Goal: Task Accomplishment & Management: Manage account settings

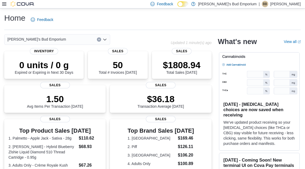
click at [5, 5] on icon at bounding box center [4, 4] width 4 height 4
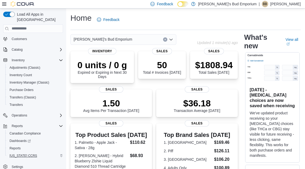
scroll to position [23, 0]
click at [22, 145] on link "Reports" at bounding box center [14, 148] width 15 height 6
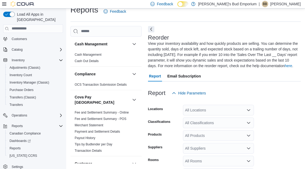
scroll to position [4, 0]
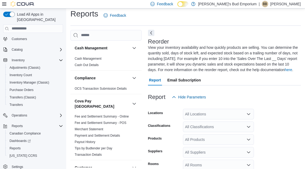
click at [153, 33] on button "Next" at bounding box center [151, 33] width 6 height 6
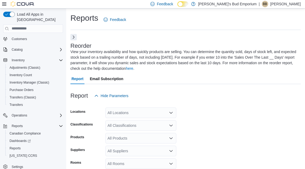
scroll to position [0, 0]
click at [4, 4] on icon at bounding box center [4, 3] width 4 height 3
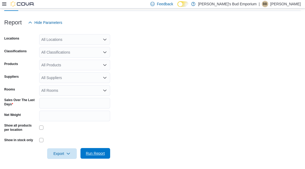
scroll to position [67, 0]
click at [97, 153] on span "Run Report" at bounding box center [95, 153] width 19 height 5
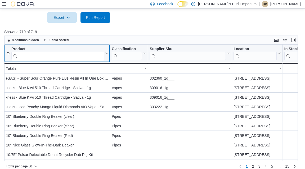
click at [72, 54] on input "search" at bounding box center [57, 55] width 93 height 8
paste input "**********"
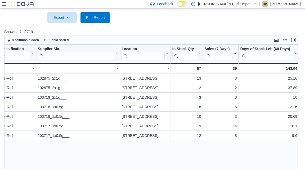
scroll to position [0, 106]
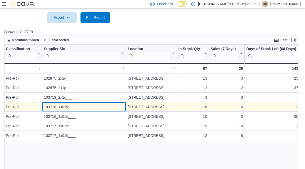
click at [60, 105] on div "103718_1x0.5g___" at bounding box center [84, 107] width 81 height 6
copy div "103718_1x0.5g___"
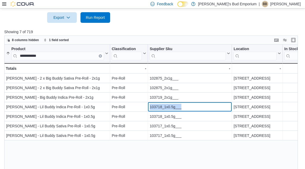
scroll to position [0, 0]
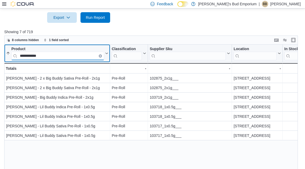
click at [78, 55] on div "**********" at bounding box center [151, 107] width 294 height 126
paste input "****"
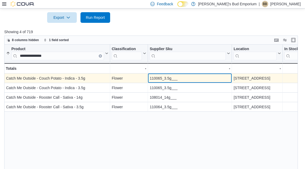
click at [163, 77] on div "110065_3.5g___" at bounding box center [190, 78] width 81 height 6
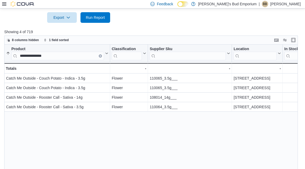
click at [71, 55] on div "**********" at bounding box center [151, 107] width 294 height 126
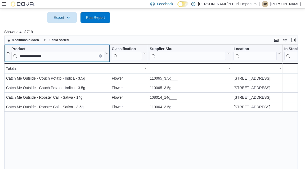
click at [71, 55] on input "**********" at bounding box center [57, 55] width 93 height 8
paste input "search"
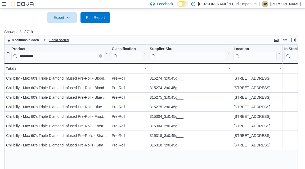
click at [61, 38] on span "1 field sorted" at bounding box center [59, 40] width 20 height 4
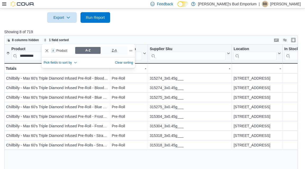
click at [109, 48] on span "Z-A" at bounding box center [114, 50] width 25 height 7
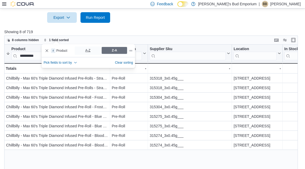
click at [81, 48] on span "A-Z" at bounding box center [87, 50] width 25 height 7
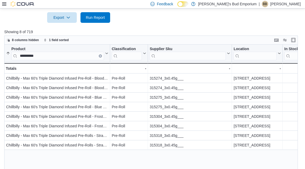
click at [149, 32] on p "Showing 8 of 719" at bounding box center [152, 31] width 297 height 5
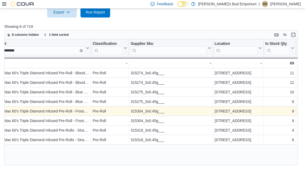
scroll to position [0, 20]
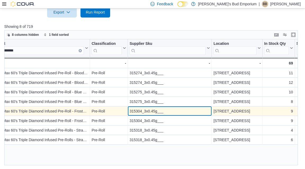
click at [135, 111] on div "315304_3x0.45g___" at bounding box center [170, 111] width 81 height 6
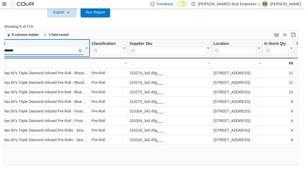
click at [56, 47] on input "**********" at bounding box center [37, 50] width 93 height 8
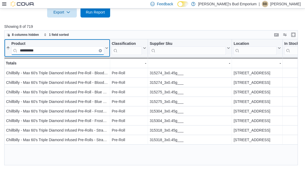
paste input "search"
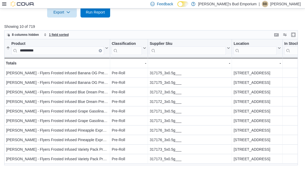
click at [62, 33] on span "1 field sorted" at bounding box center [59, 35] width 20 height 4
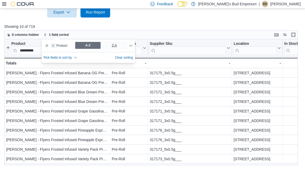
click at [113, 47] on span "Z-A" at bounding box center [114, 45] width 5 height 8
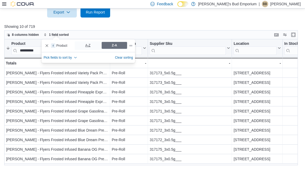
click at [92, 46] on span "A-Z" at bounding box center [87, 45] width 25 height 7
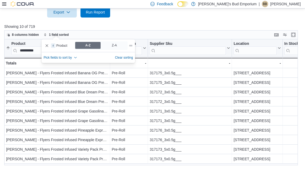
click at [141, 22] on div at bounding box center [152, 20] width 297 height 6
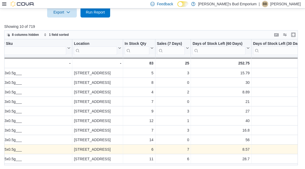
scroll to position [0, 130]
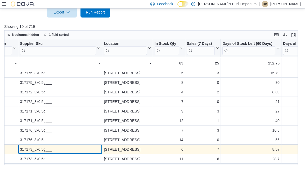
click at [30, 146] on div "317173_5x0.5g___" at bounding box center [60, 149] width 81 height 6
click at [30, 147] on div "317173_5x0.5g___" at bounding box center [60, 149] width 81 height 6
copy div "317173_5x0.5g___"
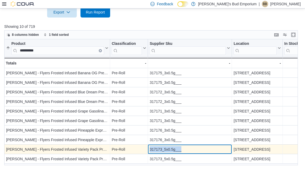
scroll to position [0, 0]
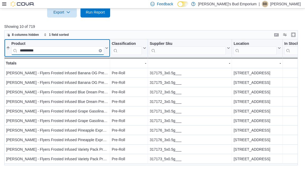
click at [68, 51] on input "**********" at bounding box center [57, 50] width 93 height 8
paste input "search"
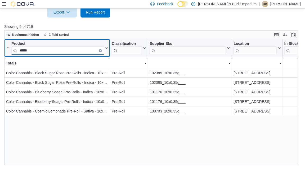
click at [70, 50] on input "*****" at bounding box center [57, 50] width 93 height 8
paste input "****"
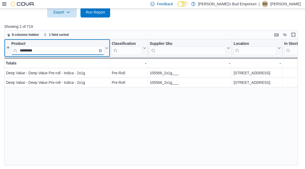
paste input "search"
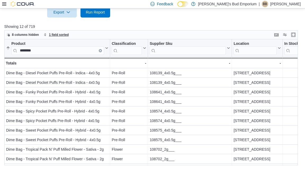
click at [63, 35] on span "1 field sorted" at bounding box center [59, 35] width 20 height 4
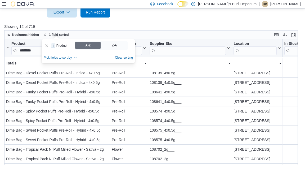
click at [117, 44] on span "Z-A" at bounding box center [114, 45] width 25 height 7
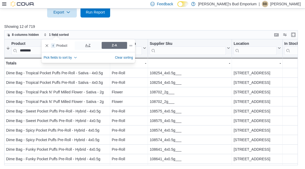
click at [94, 44] on span "A-Z" at bounding box center [87, 45] width 25 height 7
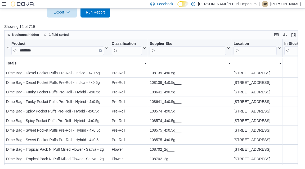
click at [110, 30] on div "8 columns hidden 1 field sorted" at bounding box center [151, 34] width 294 height 9
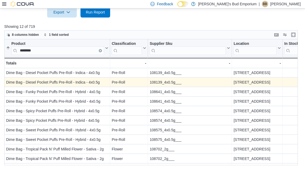
scroll to position [0, 0]
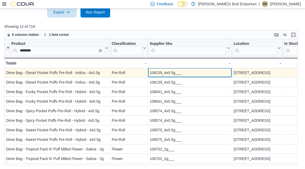
click at [157, 70] on div "Product ******** Sorted ascending . Click to view column header actions Classif…" at bounding box center [151, 102] width 294 height 126
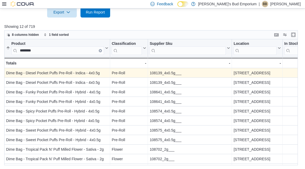
click at [157, 70] on div "Product ******** Sorted ascending . Click to view column header actions Classif…" at bounding box center [151, 102] width 294 height 126
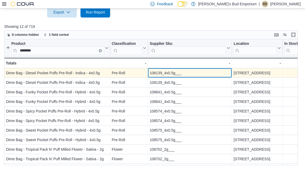
click at [157, 70] on div "108139_4x0.5g___" at bounding box center [190, 73] width 81 height 6
copy div "108139_4x0.5g___"
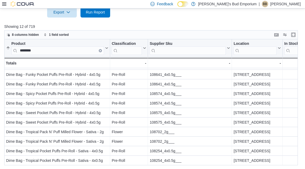
scroll to position [18, 0]
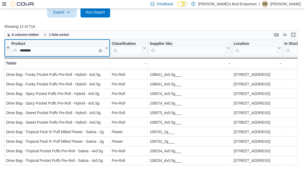
click at [76, 50] on input "********" at bounding box center [57, 50] width 93 height 8
paste input "search"
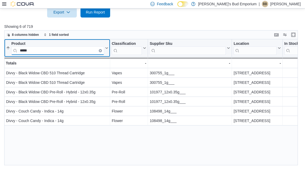
scroll to position [0, 0]
click at [72, 49] on input "*****" at bounding box center [57, 50] width 93 height 8
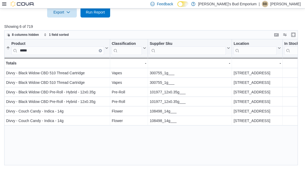
click at [68, 51] on div "Product ***** Sorted ascending . Click to view column header actions Classifica…" at bounding box center [151, 102] width 294 height 126
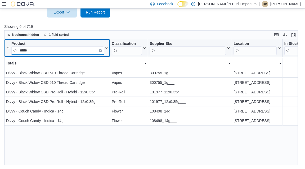
click at [68, 51] on input "*****" at bounding box center [57, 50] width 93 height 8
paste input "*****"
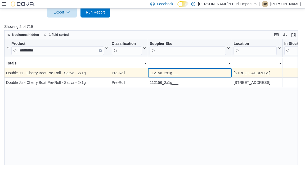
click at [164, 71] on div "112156_2x1g___" at bounding box center [190, 73] width 81 height 6
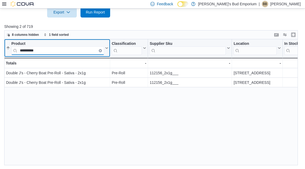
click at [88, 47] on input "**********" at bounding box center [57, 50] width 93 height 8
paste input "search"
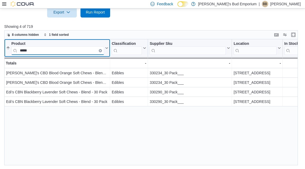
paste input "**"
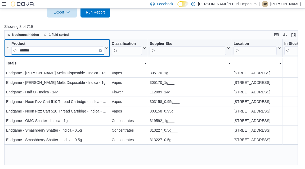
paste input "search"
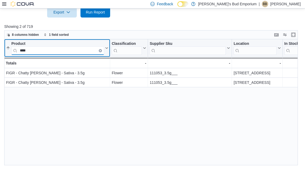
paste input "*******"
type input "**********"
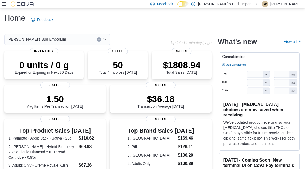
click at [4, 4] on icon at bounding box center [4, 4] width 4 height 4
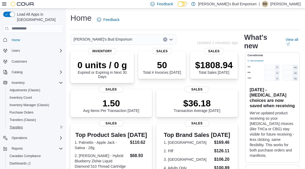
click at [22, 125] on span "Transfers" at bounding box center [16, 127] width 13 height 4
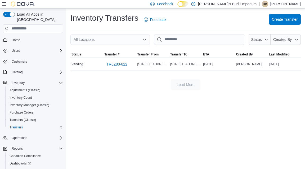
click at [280, 21] on span "Create Transfer" at bounding box center [285, 19] width 26 height 5
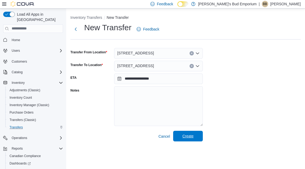
click at [183, 137] on span "Create" at bounding box center [187, 135] width 11 height 5
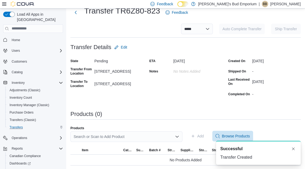
scroll to position [16, 0]
click at [235, 133] on span "Browse Products" at bounding box center [236, 135] width 28 height 5
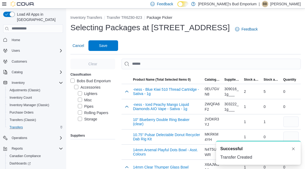
click at [6, 4] on icon at bounding box center [4, 4] width 4 height 4
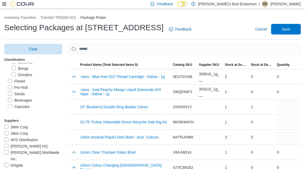
scroll to position [64, 0]
click at [15, 73] on label "Flower" at bounding box center [16, 72] width 17 height 6
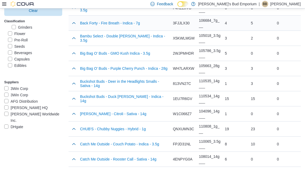
scroll to position [190, 0]
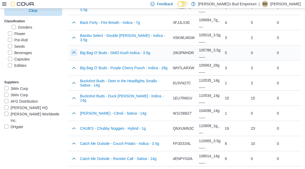
click at [73, 51] on button "button" at bounding box center [74, 52] width 6 height 6
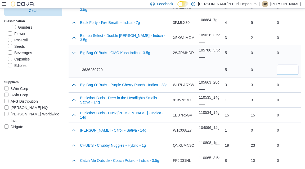
click at [283, 66] on input "number" at bounding box center [288, 69] width 22 height 11
type input "*"
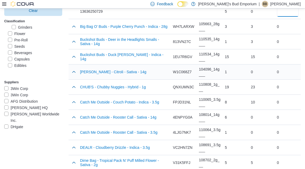
scroll to position [249, 0]
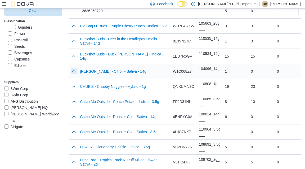
type input "*"
click at [76, 71] on button "button" at bounding box center [74, 71] width 6 height 6
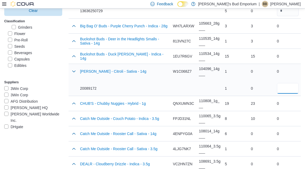
click at [288, 86] on input "number" at bounding box center [288, 88] width 22 height 11
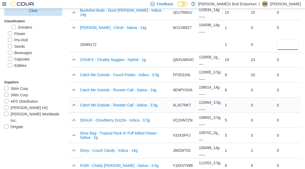
scroll to position [294, 0]
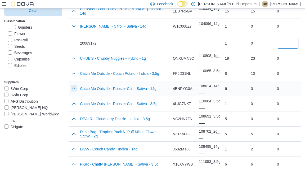
type input "*"
click at [76, 86] on button "button" at bounding box center [74, 88] width 6 height 6
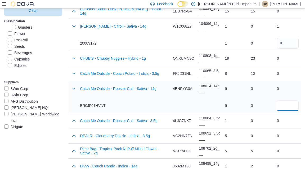
click at [281, 104] on input "number" at bounding box center [288, 105] width 22 height 11
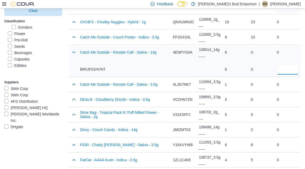
scroll to position [331, 0]
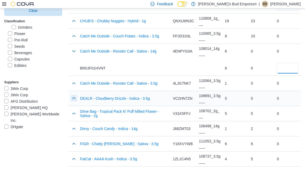
type input "*"
click at [74, 96] on button "button" at bounding box center [74, 98] width 6 height 6
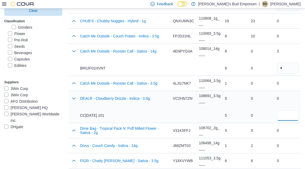
click at [285, 115] on input "number" at bounding box center [288, 115] width 22 height 11
type input "*"
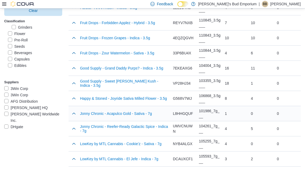
scroll to position [499, 0]
type input "*"
click at [72, 82] on button "button" at bounding box center [74, 82] width 6 height 6
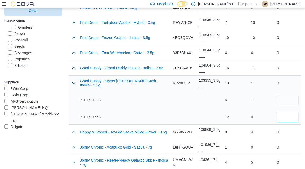
click at [287, 113] on input "number" at bounding box center [288, 116] width 22 height 11
type input "*"
click at [291, 101] on input "number" at bounding box center [288, 100] width 22 height 11
type input "*"
click at [234, 112] on div "12" at bounding box center [236, 116] width 22 height 11
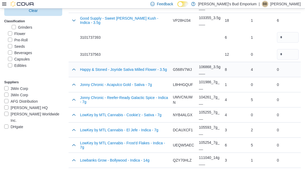
scroll to position [563, 0]
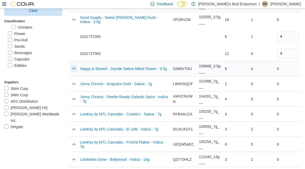
click at [74, 69] on button "button" at bounding box center [74, 68] width 6 height 6
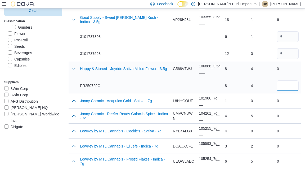
click at [283, 82] on input "*" at bounding box center [288, 85] width 22 height 11
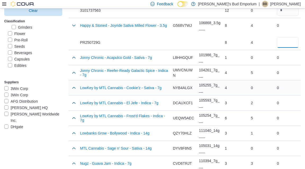
scroll to position [606, 0]
type input "*"
click at [72, 85] on button "button" at bounding box center [74, 87] width 6 height 6
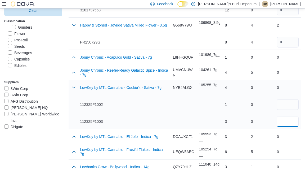
click at [293, 116] on input "number" at bounding box center [288, 121] width 22 height 11
type input "*"
click at [263, 113] on div "0 0" at bounding box center [262, 113] width 22 height 28
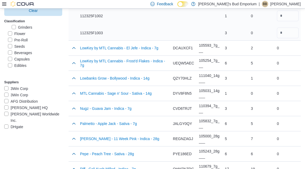
scroll to position [697, 0]
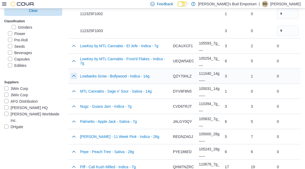
click at [73, 74] on button "button" at bounding box center [74, 76] width 6 height 6
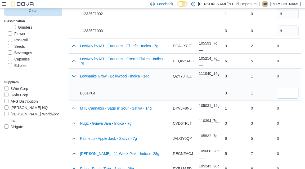
click at [290, 91] on input "number" at bounding box center [288, 93] width 22 height 11
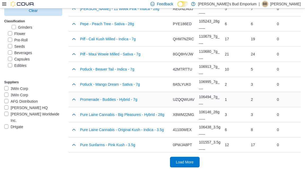
scroll to position [841, 0]
type input "*"
click at [73, 67] on button "button" at bounding box center [74, 69] width 6 height 6
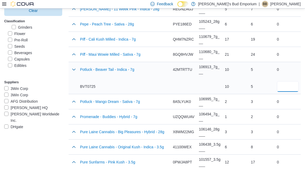
click at [290, 87] on input "number" at bounding box center [288, 86] width 22 height 11
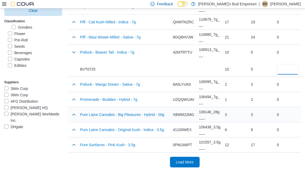
scroll to position [858, 0]
type input "*"
click at [189, 159] on span "Load More" at bounding box center [185, 161] width 18 height 5
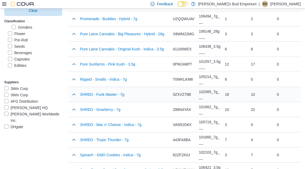
scroll to position [942, 0]
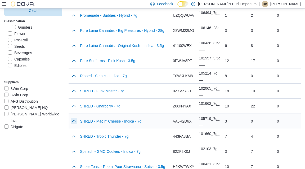
click at [73, 118] on button "button" at bounding box center [74, 121] width 6 height 6
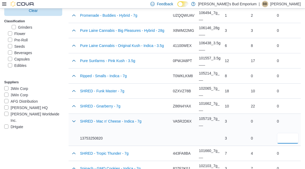
click at [285, 133] on input "number" at bounding box center [288, 138] width 22 height 11
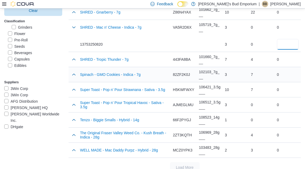
scroll to position [1038, 0]
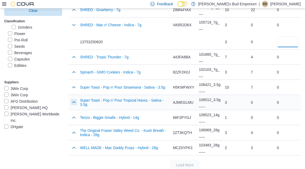
type input "*"
click at [74, 99] on button "button" at bounding box center [74, 102] width 6 height 6
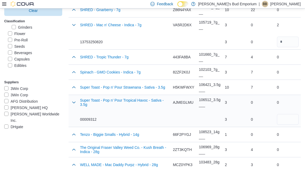
click at [283, 109] on div "0" at bounding box center [288, 111] width 22 height 28
click at [283, 114] on input "number" at bounding box center [288, 119] width 22 height 11
type input "*"
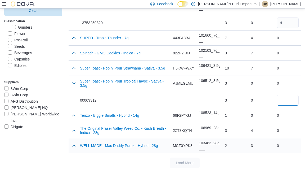
scroll to position [1057, 0]
type input "*"
click at [16, 33] on label "Flower" at bounding box center [16, 33] width 17 height 6
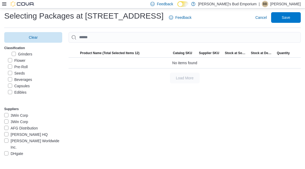
scroll to position [11, 0]
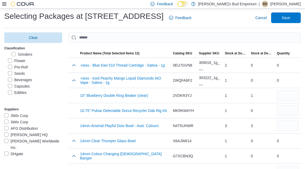
click at [24, 68] on label "Pre-Roll" at bounding box center [18, 67] width 20 height 6
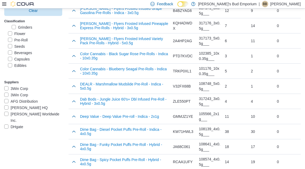
scroll to position [459, 0]
click at [76, 53] on button "button" at bounding box center [74, 55] width 6 height 6
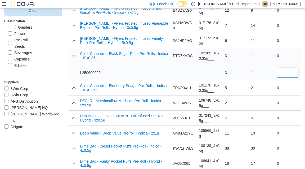
click at [290, 69] on input "number" at bounding box center [288, 72] width 22 height 11
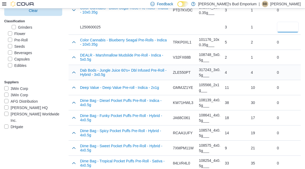
scroll to position [505, 0]
type input "*"
click at [72, 41] on button "button" at bounding box center [74, 41] width 6 height 6
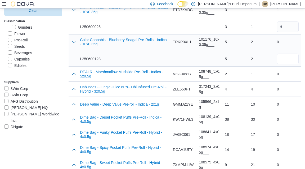
click at [292, 60] on input "number" at bounding box center [288, 58] width 22 height 11
type input "*"
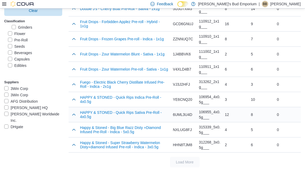
scroll to position [705, 0]
click at [22, 41] on label "Pre-Roll" at bounding box center [18, 40] width 20 height 6
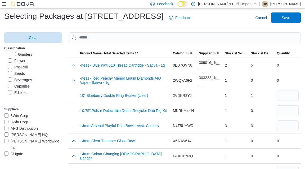
click at [23, 79] on label "Beverages" at bounding box center [20, 80] width 24 height 6
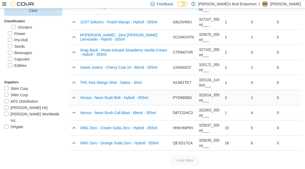
scroll to position [145, 0]
click at [71, 128] on button "button" at bounding box center [74, 127] width 6 height 6
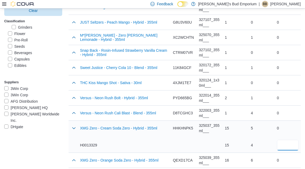
click at [283, 142] on input "number" at bounding box center [288, 145] width 22 height 11
type input "*"
click at [260, 143] on div "4" at bounding box center [262, 144] width 22 height 5
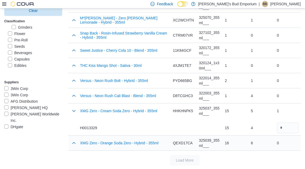
scroll to position [162, 0]
click at [236, 155] on div "Load More" at bounding box center [185, 160] width 232 height 11
click at [28, 56] on label "Beverages" at bounding box center [20, 53] width 24 height 6
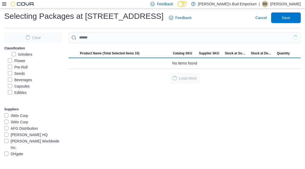
click at [25, 85] on label "Capsules" at bounding box center [19, 86] width 22 height 6
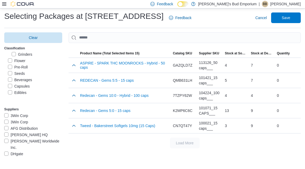
click at [23, 91] on label "Edibles" at bounding box center [17, 92] width 19 height 6
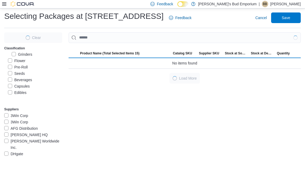
click at [26, 86] on label "Capsules" at bounding box center [19, 86] width 22 height 6
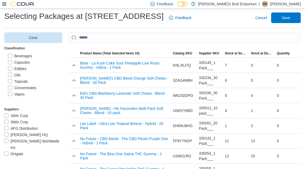
scroll to position [88, 0]
click at [75, 64] on button "button" at bounding box center [74, 65] width 6 height 6
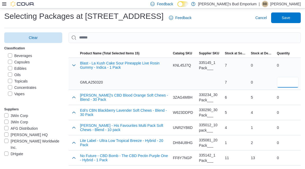
click at [288, 82] on input "*" at bounding box center [288, 82] width 22 height 11
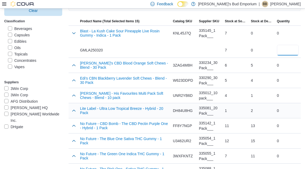
scroll to position [47, 0]
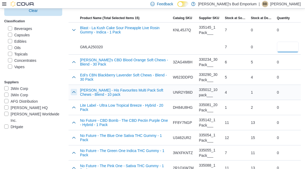
type input "*"
click at [74, 92] on button "button" at bounding box center [74, 92] width 6 height 6
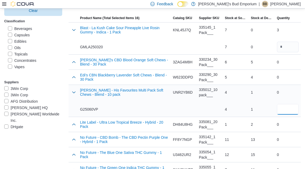
click at [288, 109] on input "number" at bounding box center [288, 109] width 22 height 11
type input "*"
click at [257, 129] on div "2" at bounding box center [262, 124] width 26 height 15
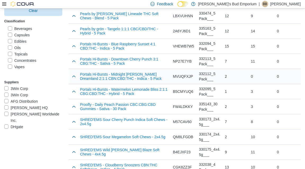
scroll to position [307, 0]
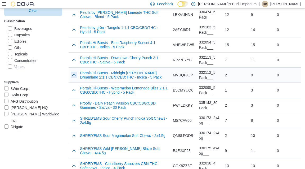
click at [73, 73] on button "button" at bounding box center [74, 75] width 6 height 6
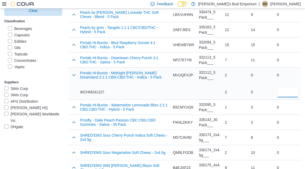
click at [287, 91] on input "number" at bounding box center [288, 92] width 22 height 11
type input "*"
click at [269, 107] on div "3" at bounding box center [262, 106] width 22 height 5
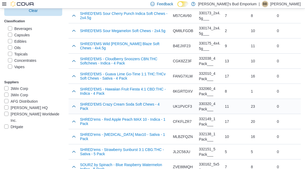
scroll to position [431, 0]
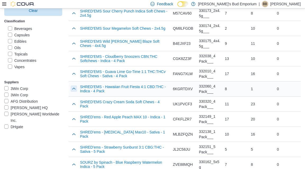
click at [74, 88] on button "button" at bounding box center [74, 88] width 6 height 6
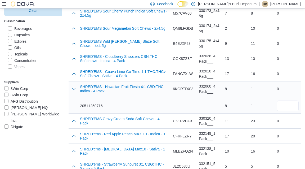
click at [285, 100] on input "number" at bounding box center [288, 105] width 22 height 11
type input "*"
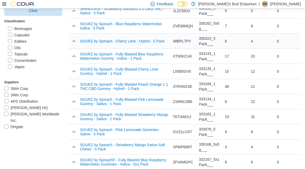
scroll to position [588, 0]
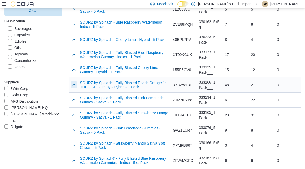
type input "*"
click at [74, 82] on button "button" at bounding box center [74, 84] width 6 height 6
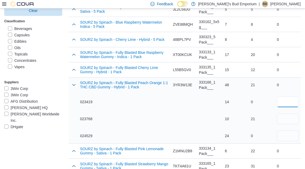
click at [287, 98] on input "number" at bounding box center [288, 101] width 22 height 11
type input "**"
click at [266, 109] on div "0 21 0" at bounding box center [262, 118] width 22 height 44
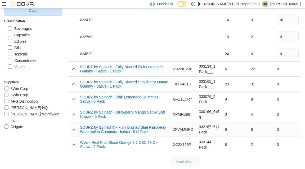
scroll to position [669, 0]
click at [75, 142] on button "button" at bounding box center [74, 144] width 6 height 6
click at [283, 158] on input "number" at bounding box center [288, 161] width 22 height 11
type input "*"
click at [256, 156] on div "2" at bounding box center [262, 161] width 22 height 11
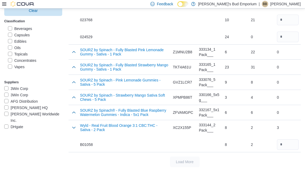
scroll to position [686, 0]
click at [244, 159] on div "Load More" at bounding box center [185, 162] width 232 height 11
click at [18, 48] on label "Oils" at bounding box center [14, 47] width 13 height 6
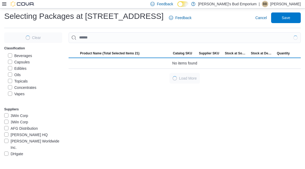
click at [24, 67] on label "Edibles" at bounding box center [17, 68] width 19 height 6
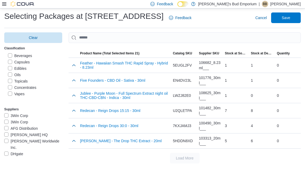
click at [25, 79] on label "Topicals" at bounding box center [18, 81] width 20 height 6
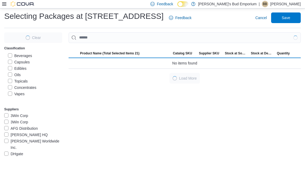
click at [17, 76] on label "Oils" at bounding box center [14, 75] width 13 height 6
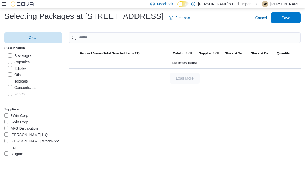
click at [32, 88] on label "Concentrates" at bounding box center [22, 87] width 28 height 6
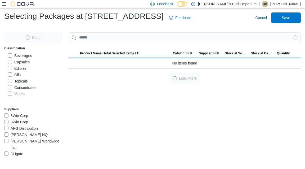
click at [19, 78] on label "Topicals" at bounding box center [18, 81] width 20 height 6
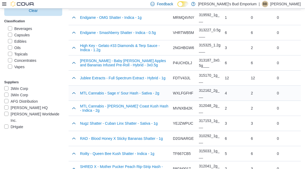
scroll to position [152, 0]
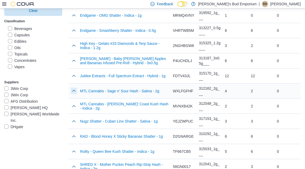
click at [72, 89] on button "button" at bounding box center [74, 90] width 6 height 6
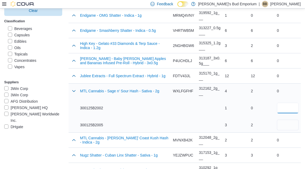
click at [287, 109] on input "number" at bounding box center [288, 107] width 22 height 11
type input "*"
click at [283, 123] on input "number" at bounding box center [288, 124] width 22 height 11
type input "*"
click at [267, 126] on div "2" at bounding box center [262, 124] width 22 height 5
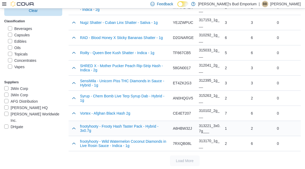
scroll to position [284, 0]
click at [22, 66] on label "Vapes" at bounding box center [16, 67] width 17 height 6
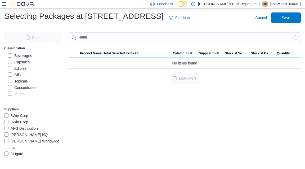
click at [30, 88] on label "Concentrates" at bounding box center [22, 87] width 28 height 6
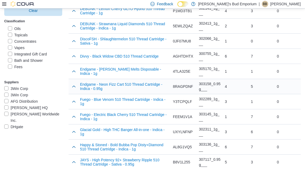
scroll to position [159, 0]
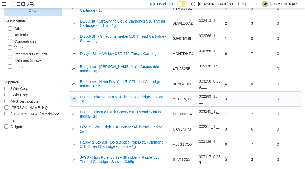
click at [75, 97] on button "button" at bounding box center [74, 98] width 6 height 6
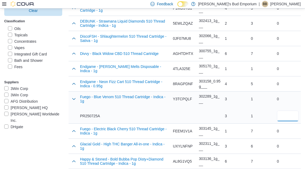
click at [289, 112] on input "number" at bounding box center [288, 115] width 22 height 11
type input "*"
click at [268, 119] on div "1" at bounding box center [262, 115] width 22 height 11
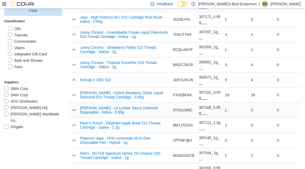
scroll to position [332, 0]
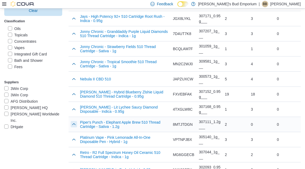
click at [73, 123] on button "button" at bounding box center [74, 124] width 6 height 6
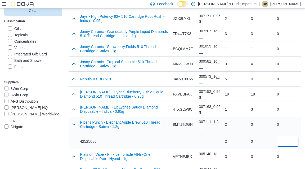
click at [287, 139] on input "number" at bounding box center [288, 141] width 22 height 11
type input "*"
click at [268, 139] on div "0" at bounding box center [262, 141] width 22 height 5
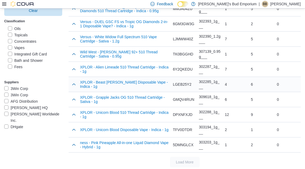
scroll to position [675, 0]
click at [11, 46] on label "Vapes" at bounding box center [16, 47] width 17 height 6
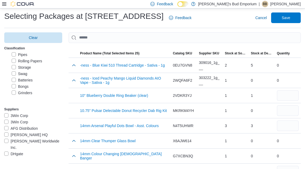
scroll to position [25, 0]
click at [14, 80] on label "Batteries" at bounding box center [22, 81] width 21 height 6
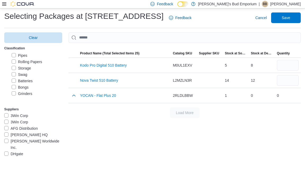
click at [15, 79] on label "Batteries" at bounding box center [22, 81] width 21 height 6
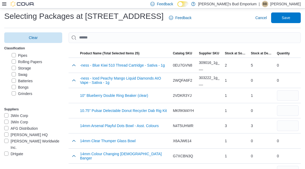
click at [15, 60] on label "Rolling Papers" at bounding box center [27, 62] width 30 height 6
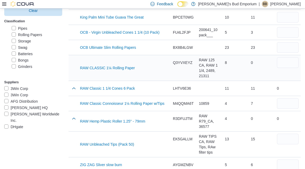
scroll to position [89, 0]
click at [32, 35] on label "Rolling Papers" at bounding box center [27, 35] width 30 height 6
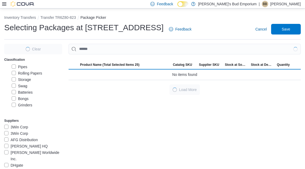
scroll to position [0, 0]
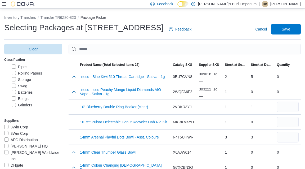
click at [18, 66] on label "Pipes" at bounding box center [20, 67] width 16 height 6
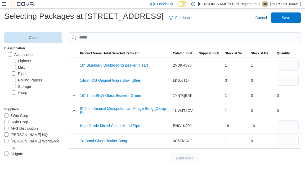
scroll to position [3, 0]
click at [26, 77] on label "Pipes" at bounding box center [20, 77] width 16 height 6
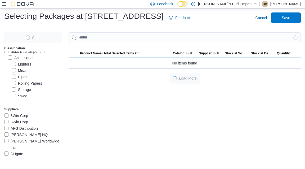
click at [19, 71] on label "Misc" at bounding box center [19, 70] width 14 height 6
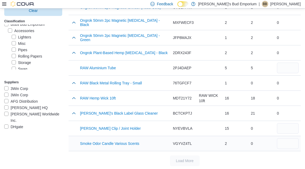
scroll to position [295, 0]
click at [289, 130] on input "number" at bounding box center [288, 128] width 22 height 11
type input "*"
click at [257, 143] on div "0" at bounding box center [262, 143] width 22 height 5
click at [16, 42] on label "Misc" at bounding box center [19, 43] width 14 height 6
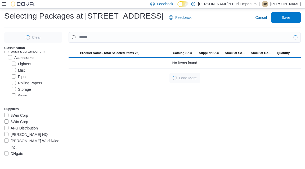
scroll to position [11, 0]
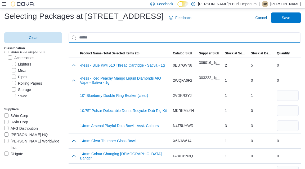
click at [110, 39] on input "Use aria labels when no actual label is in use" at bounding box center [185, 37] width 232 height 11
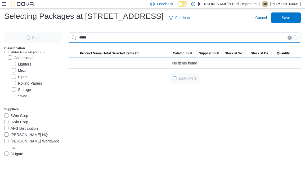
type input "******"
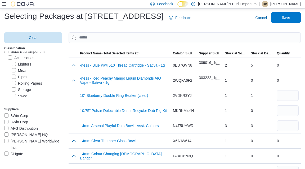
click at [284, 18] on span "Save" at bounding box center [286, 17] width 8 height 5
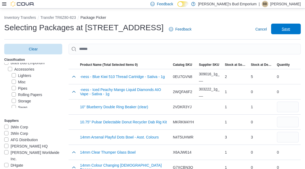
scroll to position [0, 0]
click at [289, 31] on span "Save" at bounding box center [286, 28] width 8 height 5
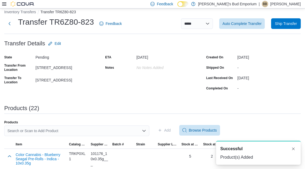
scroll to position [3, 0]
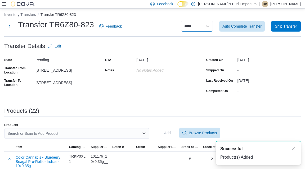
select select "**********"
select select
click at [20, 14] on button "Inventory Transfers" at bounding box center [20, 14] width 32 height 4
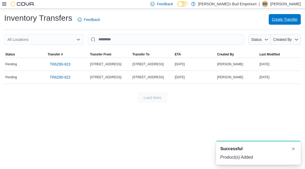
click at [281, 22] on span "Create Transfer" at bounding box center [285, 19] width 26 height 11
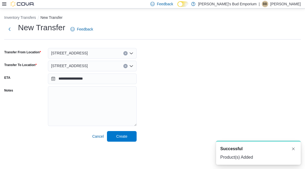
click at [84, 55] on span "[STREET_ADDRESS]" at bounding box center [69, 53] width 37 height 6
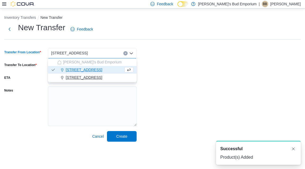
click at [88, 75] on span "[STREET_ADDRESS]" at bounding box center [84, 77] width 37 height 5
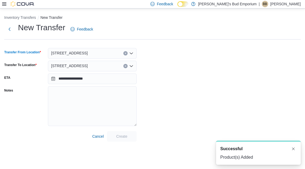
click at [94, 68] on div "[STREET_ADDRESS]" at bounding box center [92, 66] width 89 height 11
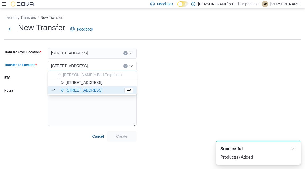
click at [90, 83] on span "[STREET_ADDRESS]" at bounding box center [84, 82] width 37 height 5
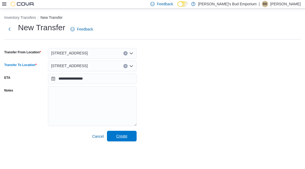
click at [128, 135] on span "Create" at bounding box center [121, 136] width 23 height 11
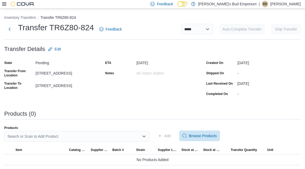
drag, startPoint x: 226, startPoint y: 25, endPoint x: 150, endPoint y: 37, distance: 76.4
click at [150, 37] on div "**********" at bounding box center [152, 30] width 297 height 17
click at [195, 133] on span "Browse Products" at bounding box center [203, 135] width 28 height 5
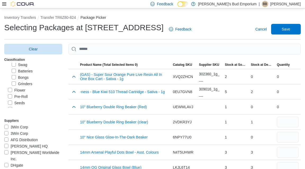
scroll to position [48, 0]
click at [16, 86] on label "Flower" at bounding box center [16, 87] width 17 height 6
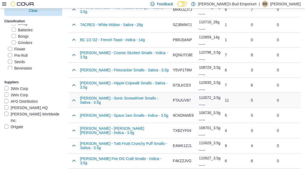
scroll to position [68, 0]
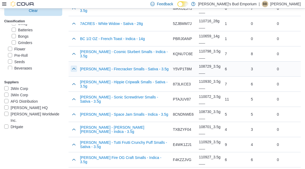
click at [74, 69] on button "button" at bounding box center [74, 68] width 6 height 6
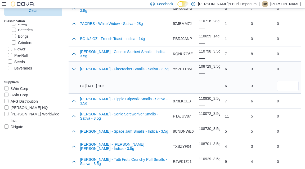
click at [289, 83] on input "number" at bounding box center [288, 86] width 22 height 11
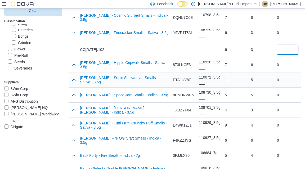
scroll to position [104, 0]
type input "*"
click at [73, 79] on button "button" at bounding box center [74, 79] width 6 height 6
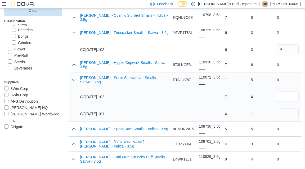
click at [291, 96] on input "number" at bounding box center [288, 96] width 22 height 11
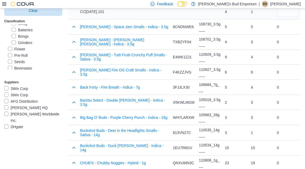
scroll to position [208, 0]
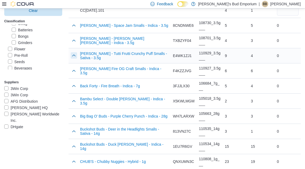
type input "*"
click at [72, 56] on button "button" at bounding box center [74, 55] width 6 height 6
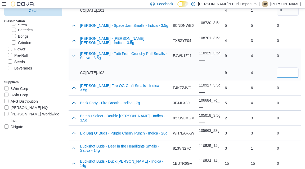
click at [291, 74] on input "number" at bounding box center [288, 72] width 22 height 11
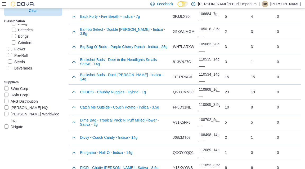
scroll to position [294, 0]
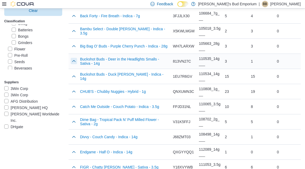
type input "*"
click at [72, 60] on button "button" at bounding box center [74, 61] width 6 height 6
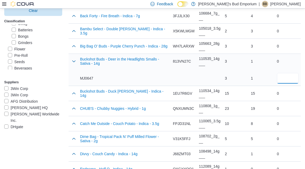
click at [285, 74] on input "number" at bounding box center [288, 78] width 22 height 11
type input "*"
click at [266, 99] on div "15" at bounding box center [262, 93] width 26 height 15
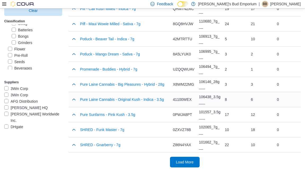
scroll to position [756, 0]
click at [193, 159] on span "Load More" at bounding box center [185, 161] width 18 height 5
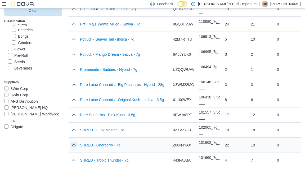
click at [75, 143] on button "button" at bounding box center [74, 144] width 6 height 6
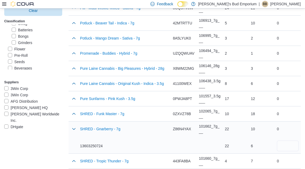
scroll to position [779, 0]
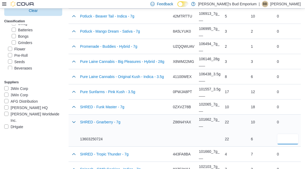
click at [288, 133] on input "number" at bounding box center [288, 138] width 22 height 11
type input "*"
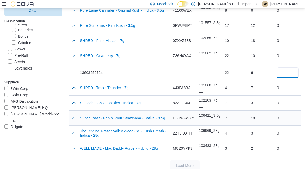
scroll to position [846, 0]
type input "*"
click at [74, 101] on button "button" at bounding box center [74, 102] width 6 height 6
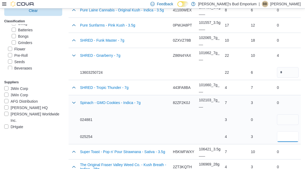
click at [288, 133] on input "number" at bounding box center [288, 136] width 22 height 11
type input "*"
click at [252, 134] on div "3" at bounding box center [262, 136] width 22 height 5
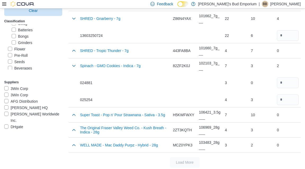
scroll to position [882, 0]
click at [17, 54] on label "Pre-Roll" at bounding box center [18, 55] width 20 height 6
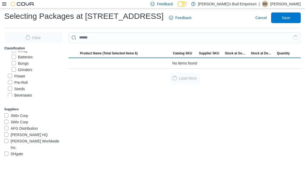
click at [18, 76] on label "Flower" at bounding box center [16, 76] width 17 height 6
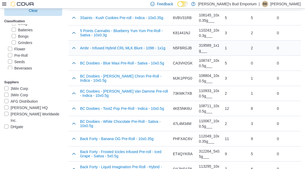
scroll to position [76, 0]
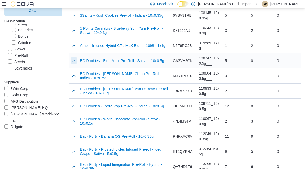
click at [72, 59] on button "button" at bounding box center [74, 60] width 6 height 6
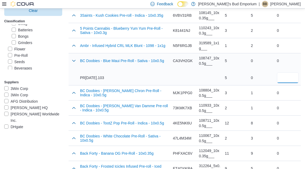
click at [282, 74] on input "number" at bounding box center [288, 77] width 22 height 11
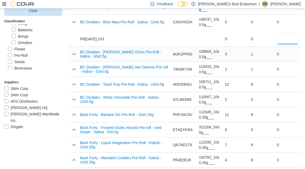
scroll to position [119, 0]
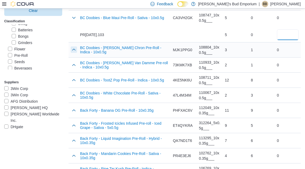
type input "*"
click at [74, 50] on button "button" at bounding box center [74, 49] width 6 height 6
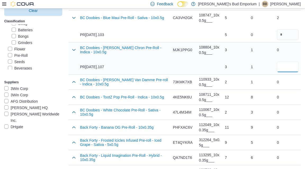
click at [284, 65] on input "number" at bounding box center [288, 66] width 22 height 11
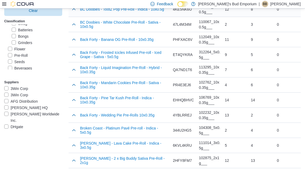
scroll to position [208, 0]
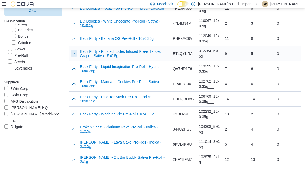
type input "*"
click at [75, 52] on button "button" at bounding box center [74, 53] width 6 height 6
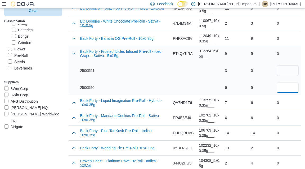
click at [286, 85] on input "number" at bounding box center [288, 87] width 22 height 11
type input "*"
click at [262, 85] on div "5" at bounding box center [262, 87] width 22 height 5
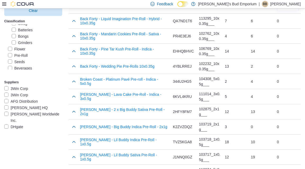
scroll to position [292, 0]
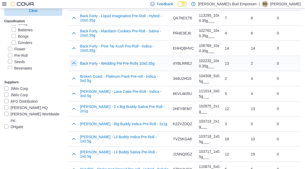
click at [71, 63] on button "button" at bounding box center [74, 63] width 6 height 6
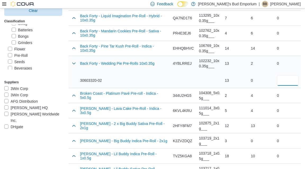
click at [289, 78] on input "number" at bounding box center [288, 80] width 22 height 11
type input "*"
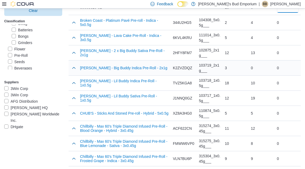
scroll to position [367, 0]
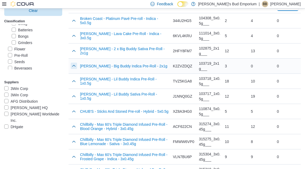
type input "*"
click at [74, 66] on button "button" at bounding box center [74, 66] width 6 height 6
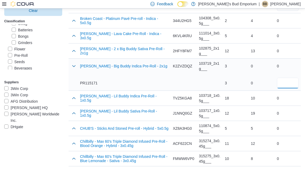
click at [292, 81] on input "number" at bounding box center [288, 83] width 22 height 11
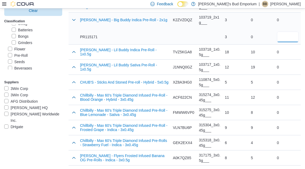
scroll to position [414, 0]
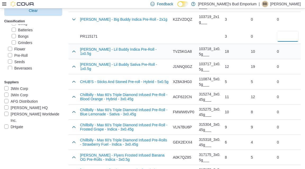
type input "*"
click at [77, 51] on div at bounding box center [73, 51] width 9 height 15
click at [75, 51] on button "button" at bounding box center [74, 51] width 6 height 6
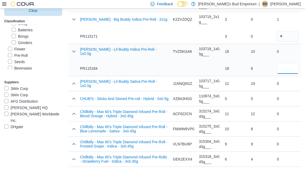
click at [282, 69] on input "number" at bounding box center [288, 68] width 22 height 11
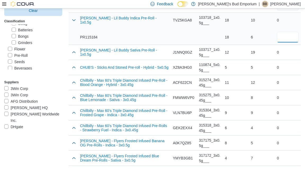
scroll to position [447, 0]
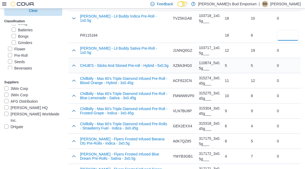
type input "*"
click at [262, 71] on td "Stock at Destination 5" at bounding box center [262, 65] width 26 height 15
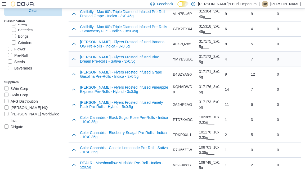
scroll to position [545, 0]
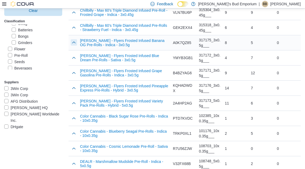
click at [74, 40] on button "button" at bounding box center [74, 42] width 6 height 6
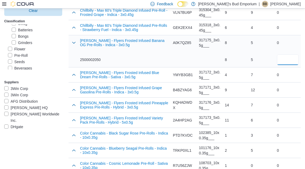
click at [295, 56] on input "number" at bounding box center [288, 59] width 22 height 11
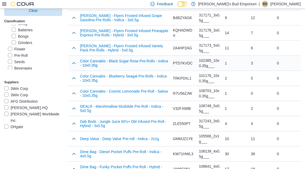
scroll to position [624, 0]
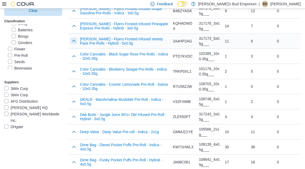
type input "*"
click at [75, 39] on button "button" at bounding box center [74, 41] width 6 height 6
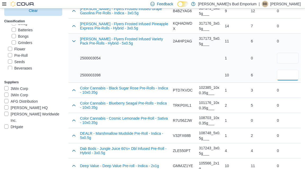
click at [287, 72] on input "number" at bounding box center [288, 75] width 22 height 11
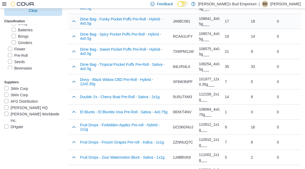
scroll to position [800, 0]
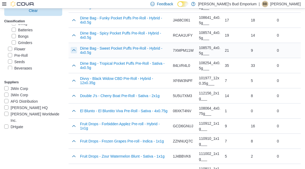
type input "*"
click at [75, 50] on button "button" at bounding box center [74, 50] width 6 height 6
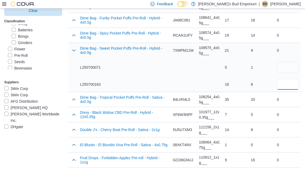
click at [287, 80] on input "number" at bounding box center [288, 84] width 22 height 11
type input "*"
click at [255, 82] on div "8" at bounding box center [262, 84] width 22 height 5
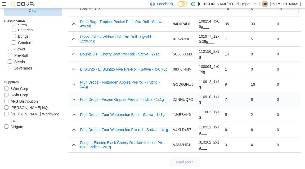
scroll to position [875, 0]
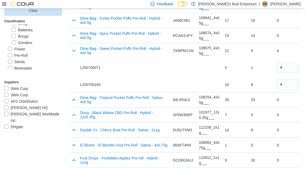
click at [25, 69] on label "Beverages" at bounding box center [20, 68] width 24 height 6
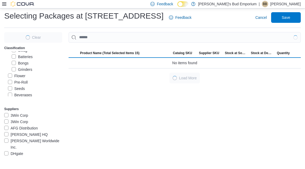
scroll to position [11, 0]
click at [26, 82] on label "Pre-Roll" at bounding box center [18, 82] width 20 height 6
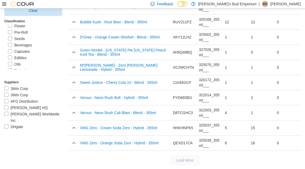
scroll to position [72, 0]
click at [26, 50] on label "Capsules" at bounding box center [19, 51] width 22 height 6
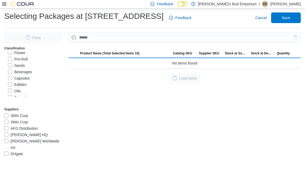
click at [24, 72] on label "Beverages" at bounding box center [20, 72] width 24 height 6
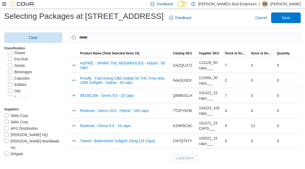
click at [23, 84] on label "Edibles" at bounding box center [17, 84] width 19 height 6
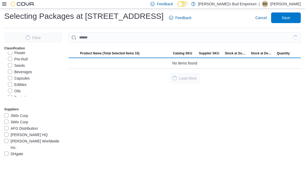
click at [24, 78] on label "Capsules" at bounding box center [19, 78] width 22 height 6
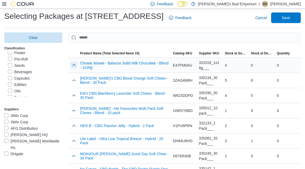
click at [74, 64] on button "button" at bounding box center [74, 65] width 6 height 6
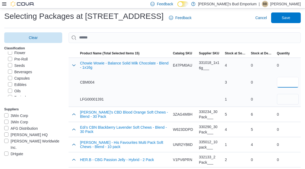
click at [289, 85] on input "number" at bounding box center [288, 82] width 22 height 11
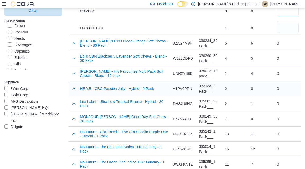
scroll to position [84, 0]
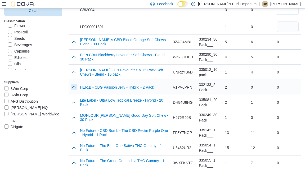
type input "*"
click at [75, 86] on button "button" at bounding box center [74, 87] width 6 height 6
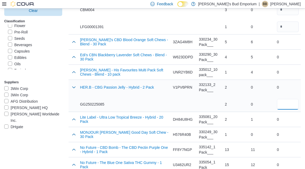
click at [285, 101] on input "number" at bounding box center [288, 104] width 22 height 11
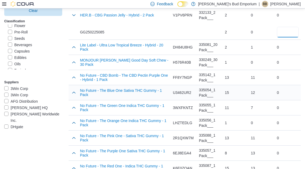
scroll to position [158, 0]
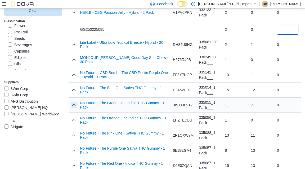
type input "*"
click at [76, 105] on button "button" at bounding box center [74, 104] width 6 height 6
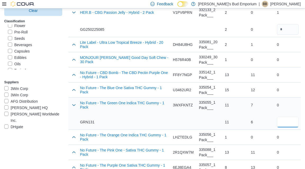
click at [292, 119] on input "number" at bounding box center [288, 122] width 22 height 11
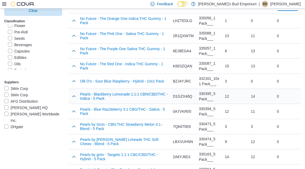
scroll to position [275, 0]
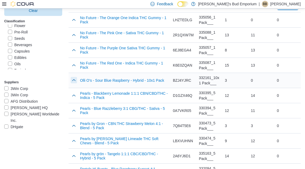
type input "*"
click at [73, 78] on button "button" at bounding box center [74, 80] width 6 height 6
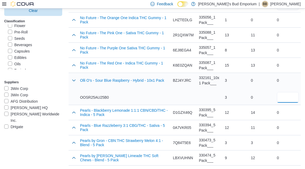
click at [292, 97] on input "number" at bounding box center [288, 97] width 22 height 11
type input "*"
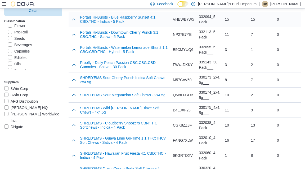
scroll to position [444, 0]
type input "*"
click at [76, 48] on button "button" at bounding box center [74, 49] width 6 height 6
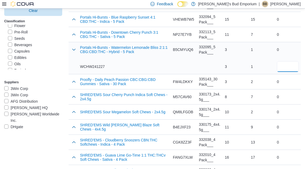
click at [290, 63] on input "number" at bounding box center [288, 66] width 22 height 11
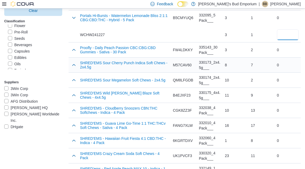
scroll to position [480, 0]
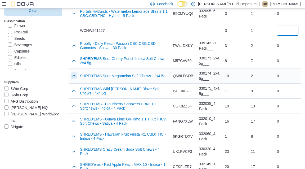
type input "*"
click at [74, 73] on button "button" at bounding box center [74, 75] width 6 height 6
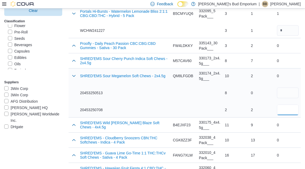
click at [290, 105] on input "number" at bounding box center [288, 109] width 22 height 11
type input "*"
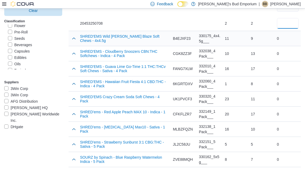
scroll to position [566, 0]
type input "*"
click at [75, 97] on button "button" at bounding box center [74, 98] width 6 height 6
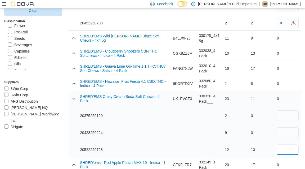
click at [291, 146] on input "number" at bounding box center [288, 149] width 22 height 11
type input "*"
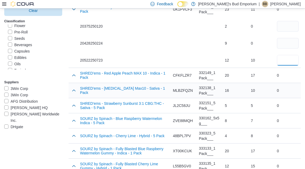
scroll to position [657, 0]
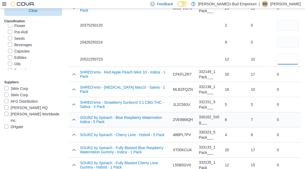
type input "*"
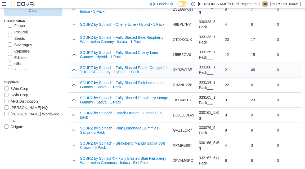
scroll to position [769, 0]
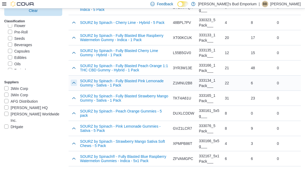
type input "*"
click at [75, 80] on button "button" at bounding box center [74, 82] width 6 height 6
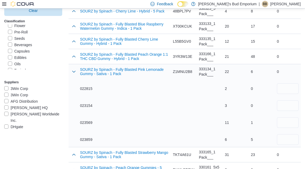
scroll to position [784, 0]
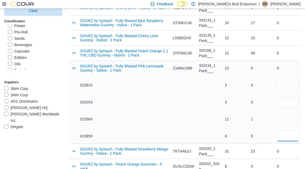
click at [289, 134] on input "number" at bounding box center [288, 136] width 22 height 11
type input "*"
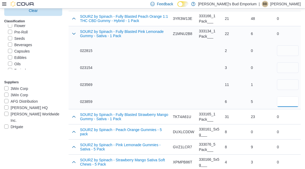
scroll to position [802, 0]
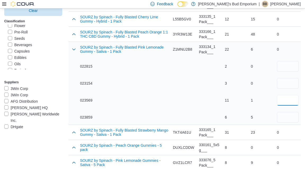
click at [291, 97] on input "number" at bounding box center [288, 100] width 22 height 11
type input "*"
click at [268, 106] on div "0 0 1 5" at bounding box center [262, 91] width 22 height 61
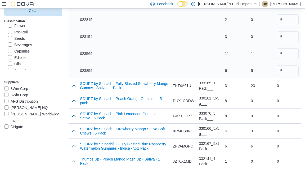
scroll to position [850, 0]
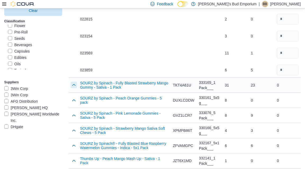
click at [72, 82] on button "button" at bounding box center [74, 85] width 6 height 6
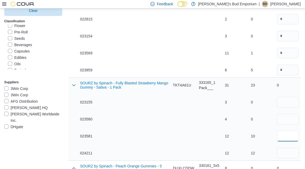
click at [286, 132] on input "number" at bounding box center [288, 136] width 22 height 11
type input "*"
click at [249, 130] on div "23 0 0 10 12" at bounding box center [262, 119] width 26 height 83
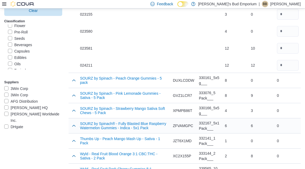
scroll to position [939, 0]
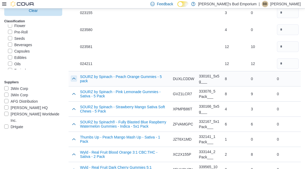
click at [74, 78] on button "button" at bounding box center [74, 78] width 6 height 6
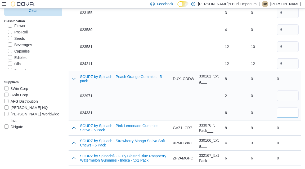
click at [287, 111] on input "number" at bounding box center [288, 112] width 22 height 11
type input "*"
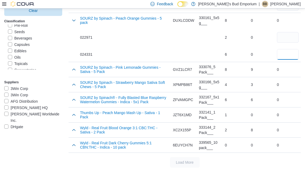
scroll to position [83, 0]
click at [22, 45] on label "Edibles" at bounding box center [17, 46] width 19 height 6
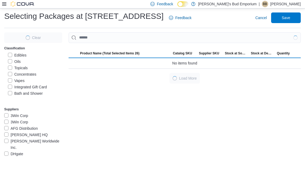
scroll to position [101, 0]
click at [29, 73] on label "Concentrates" at bounding box center [22, 74] width 28 height 6
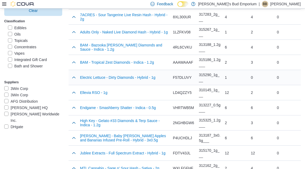
scroll to position [61, 0]
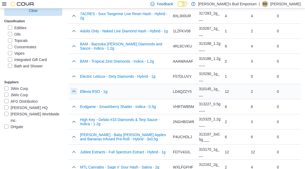
click at [73, 91] on button "button" at bounding box center [74, 91] width 6 height 6
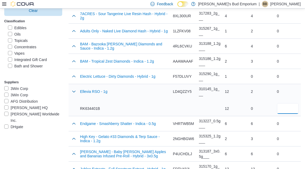
click at [289, 107] on input "number" at bounding box center [288, 108] width 22 height 11
type input "*"
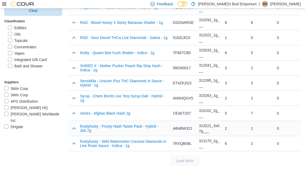
scroll to position [282, 0]
type input "*"
click at [74, 142] on button "button" at bounding box center [74, 143] width 6 height 6
click at [285, 157] on input "number" at bounding box center [288, 160] width 22 height 11
type input "*"
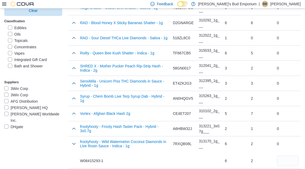
click at [24, 54] on label "Vapes" at bounding box center [16, 53] width 17 height 6
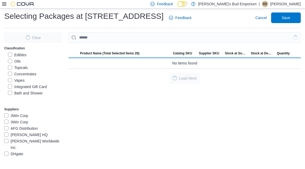
click at [30, 73] on label "Concentrates" at bounding box center [22, 74] width 28 height 6
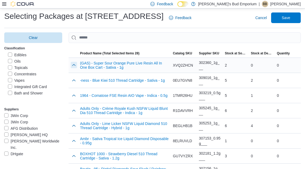
click at [72, 65] on button "button" at bounding box center [74, 65] width 6 height 6
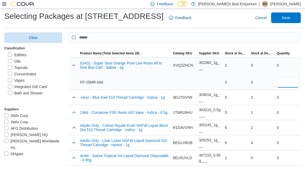
click at [290, 84] on input "number" at bounding box center [288, 82] width 22 height 11
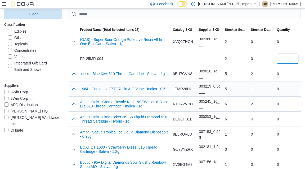
scroll to position [36, 0]
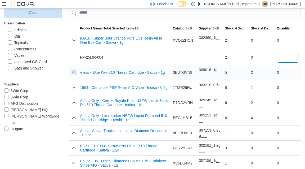
type input "*"
click at [76, 74] on button "button" at bounding box center [74, 72] width 6 height 6
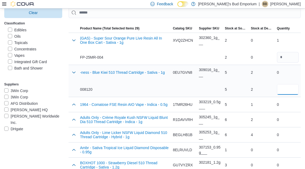
click at [286, 88] on input "number" at bounding box center [288, 89] width 22 height 11
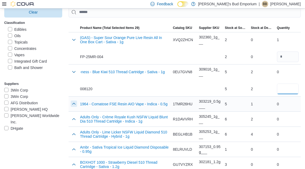
type input "*"
click at [74, 105] on button "button" at bounding box center [74, 103] width 6 height 6
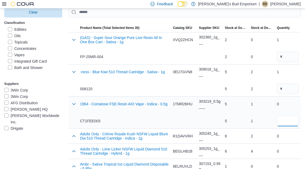
click at [288, 118] on input "number" at bounding box center [288, 120] width 22 height 11
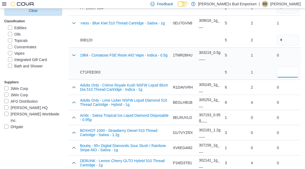
scroll to position [86, 0]
type input "*"
click at [72, 87] on button "button" at bounding box center [74, 86] width 6 height 6
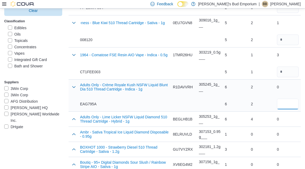
click at [293, 106] on input "number" at bounding box center [288, 104] width 22 height 11
type input "*"
click at [262, 109] on div "2 2" at bounding box center [262, 95] width 26 height 32
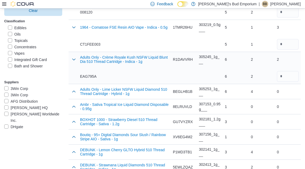
scroll to position [113, 0]
click at [72, 92] on button "button" at bounding box center [74, 91] width 6 height 6
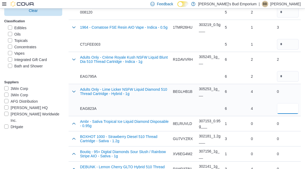
click at [292, 107] on input "number" at bounding box center [288, 108] width 22 height 11
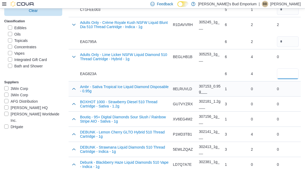
scroll to position [149, 0]
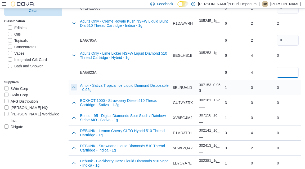
type input "*"
click at [71, 85] on button "button" at bounding box center [74, 87] width 6 height 6
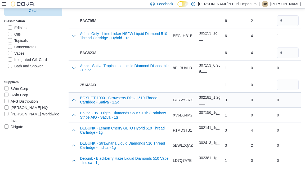
scroll to position [169, 0]
click at [77, 100] on div at bounding box center [73, 99] width 9 height 15
click at [75, 99] on button "button" at bounding box center [74, 99] width 6 height 6
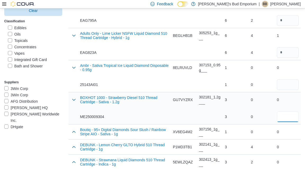
click at [281, 115] on input "number" at bounding box center [288, 116] width 22 height 11
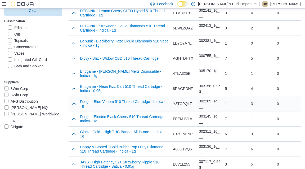
scroll to position [303, 0]
type input "*"
click at [74, 117] on button "button" at bounding box center [74, 118] width 6 height 6
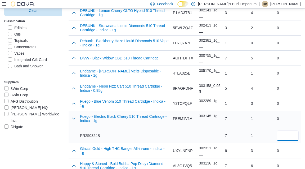
click at [287, 135] on input "number" at bounding box center [288, 135] width 22 height 11
type input "*"
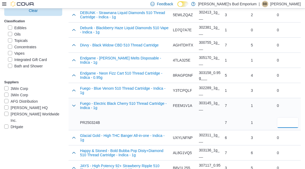
scroll to position [317, 0]
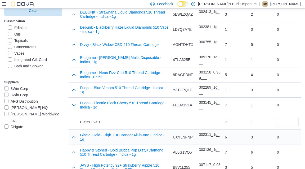
type input "*"
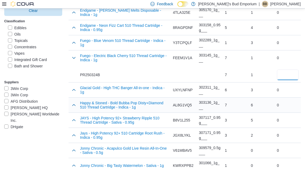
scroll to position [365, 0]
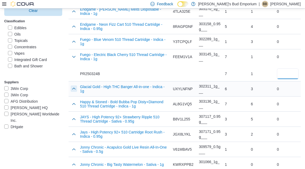
type input "*"
click at [72, 88] on button "button" at bounding box center [74, 88] width 6 height 6
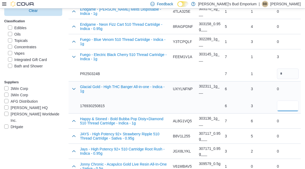
click at [291, 103] on input "number" at bounding box center [288, 105] width 22 height 11
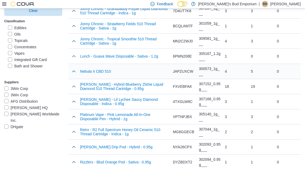
scroll to position [552, 0]
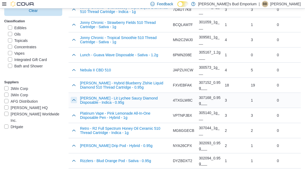
type input "*"
click at [74, 97] on button "button" at bounding box center [74, 100] width 6 height 6
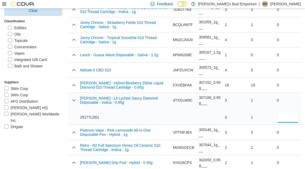
click at [289, 118] on input "number" at bounding box center [288, 117] width 22 height 11
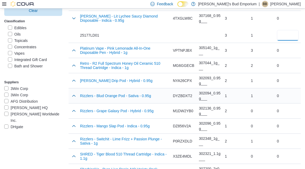
scroll to position [636, 0]
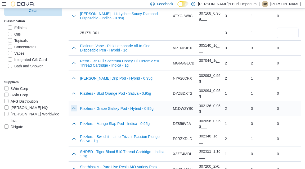
type input "*"
click at [73, 107] on button "button" at bounding box center [74, 108] width 6 height 6
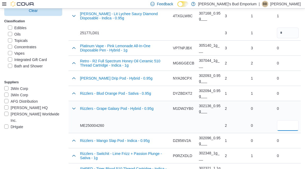
click at [287, 120] on input "number" at bounding box center [288, 125] width 22 height 11
type input "*"
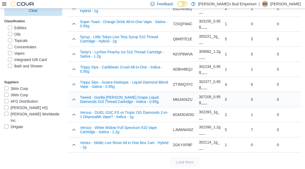
scroll to position [858, 0]
click at [77, 97] on button "button" at bounding box center [74, 99] width 6 height 6
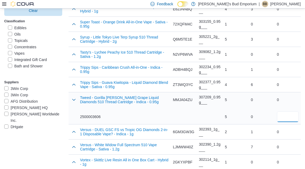
click at [285, 111] on input "number" at bounding box center [288, 116] width 22 height 11
type input "*"
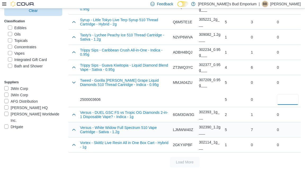
scroll to position [875, 0]
type input "*"
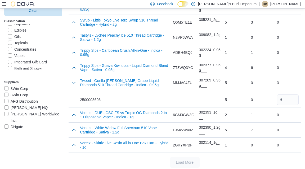
click at [16, 56] on label "Vapes" at bounding box center [16, 55] width 17 height 6
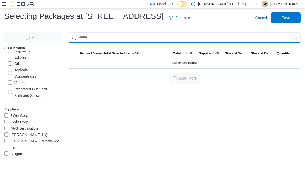
click at [122, 35] on input "Use aria labels when no actual label is in use" at bounding box center [185, 37] width 232 height 11
type input "*"
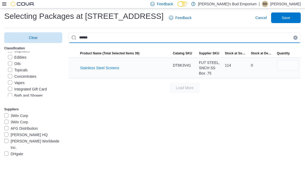
type input "******"
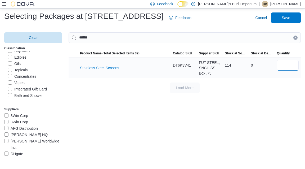
click at [285, 67] on input "number" at bounding box center [288, 65] width 22 height 11
type input "*"
type input "**"
click at [288, 18] on span "Save" at bounding box center [286, 17] width 8 height 5
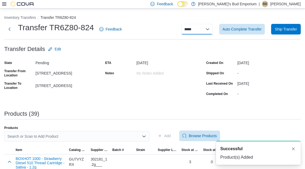
select select "**********"
select select
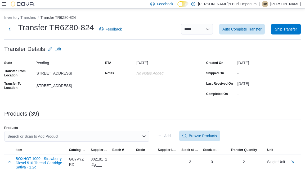
click at [133, 81] on div "ETA September 18, 2025 Notes No Notes added" at bounding box center [152, 78] width 95 height 39
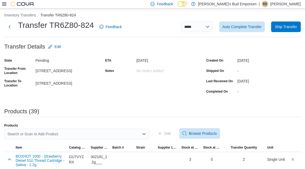
scroll to position [3, 0]
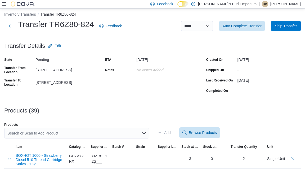
click at [5, 5] on icon at bounding box center [4, 4] width 4 height 4
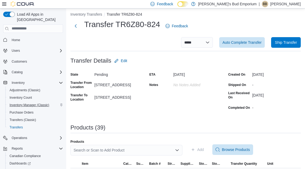
click at [34, 103] on span "Inventory Manager (Classic)" at bounding box center [30, 105] width 40 height 4
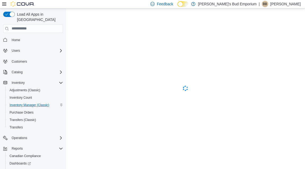
click at [2, 3] on div "Feedback Dark Mode Bob's Bud Emporium | BB Brandon Babineau" at bounding box center [152, 4] width 305 height 8
click at [3, 3] on icon at bounding box center [4, 4] width 4 height 4
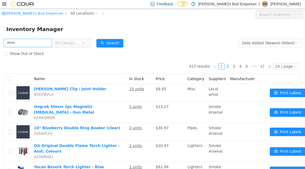
click at [46, 45] on input "text" at bounding box center [27, 42] width 48 height 8
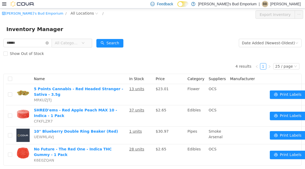
type input "******"
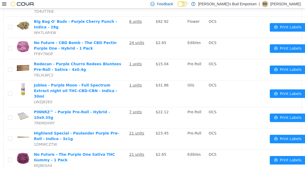
click at [4, 4] on icon at bounding box center [4, 3] width 4 height 3
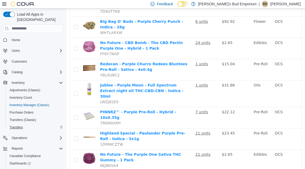
click at [23, 124] on link "Transfers" at bounding box center [15, 127] width 17 height 6
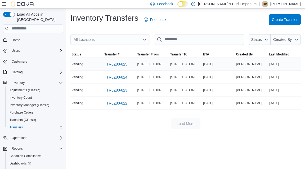
click at [122, 64] on span "TR6Z80-825" at bounding box center [116, 63] width 21 height 5
click at [113, 75] on span "TR6Z80-824" at bounding box center [116, 76] width 21 height 5
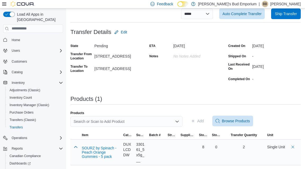
scroll to position [31, 0]
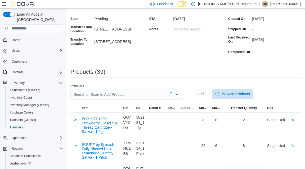
scroll to position [59, 0]
click at [122, 93] on div "Search or Scan to Add Product" at bounding box center [126, 94] width 112 height 11
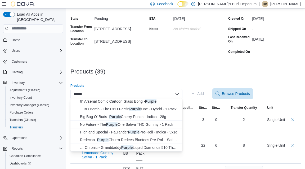
scroll to position [24, 0]
type input "******"
click at [126, 139] on span "Redecan - Purple Churro Redees Bluntees Pre-Roll - Sati… Redecan - Purple Churr…" at bounding box center [129, 139] width 99 height 5
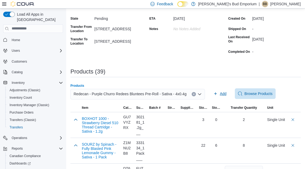
click at [220, 91] on span "Add" at bounding box center [223, 93] width 7 height 5
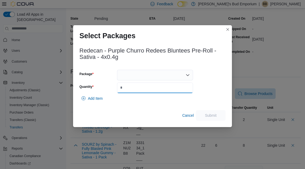
click at [153, 88] on input "Quantity" at bounding box center [155, 87] width 76 height 11
type input "*"
click at [149, 74] on div at bounding box center [155, 75] width 76 height 11
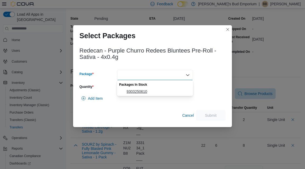
click at [150, 92] on span "9303250610" at bounding box center [158, 91] width 63 height 5
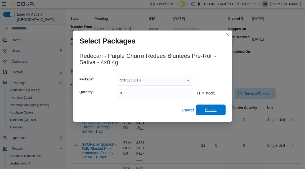
click at [212, 113] on span "Submit" at bounding box center [210, 109] width 23 height 11
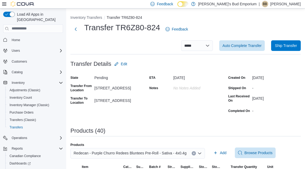
scroll to position [0, 0]
select select "**********"
select select
click at [81, 18] on button "Inventory Transfers" at bounding box center [86, 17] width 32 height 4
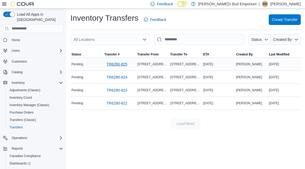
click at [122, 65] on span "TR6Z80-825" at bounding box center [116, 63] width 21 height 5
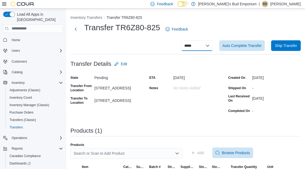
select select "**********"
select select
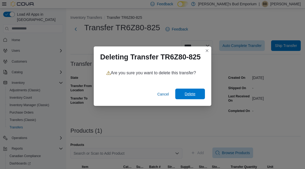
click at [191, 91] on span "Delete" at bounding box center [190, 93] width 11 height 5
